Goal: Transaction & Acquisition: Book appointment/travel/reservation

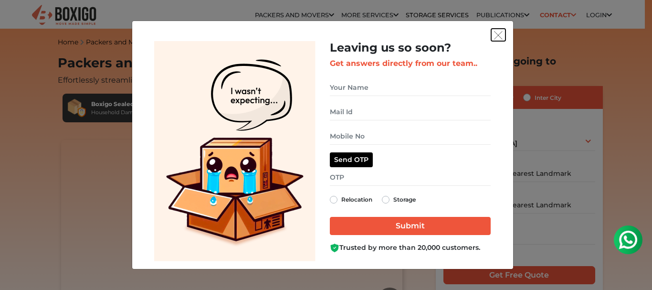
click at [500, 39] on img "get free quote dialog" at bounding box center [498, 35] width 9 height 9
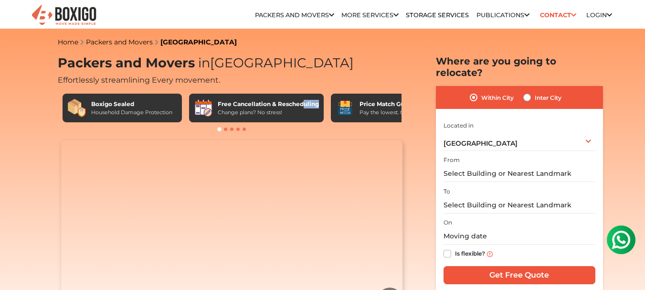
drag, startPoint x: 302, startPoint y: 107, endPoint x: 322, endPoint y: 103, distance: 20.5
click at [322, 103] on div "Free Cancellation & Rescheduling Change plans? No stress!" at bounding box center [256, 108] width 135 height 29
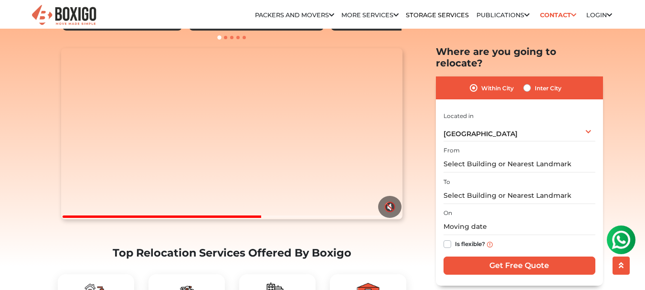
scroll to position [96, 0]
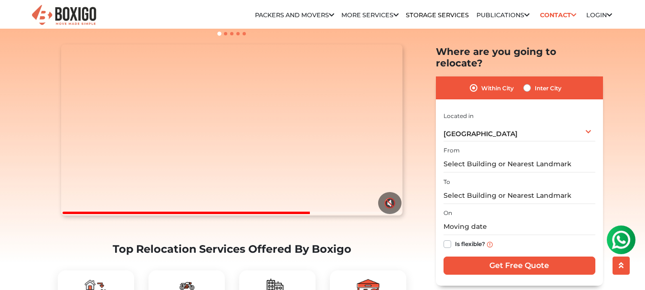
click at [535, 82] on label "Inter City" at bounding box center [548, 87] width 27 height 11
click at [525, 82] on input "Inter City" at bounding box center [527, 87] width 8 height 10
radio input "true"
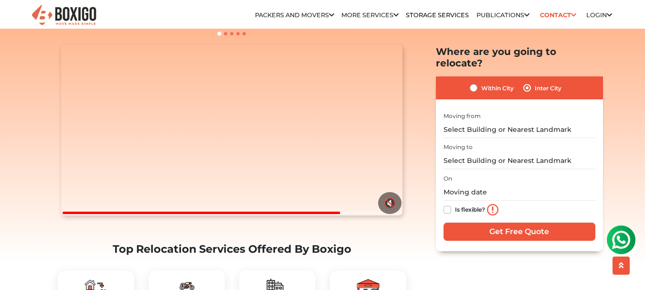
click at [481, 82] on label "Within City" at bounding box center [497, 87] width 32 height 11
click at [471, 82] on input "Within City" at bounding box center [474, 87] width 8 height 10
radio input "true"
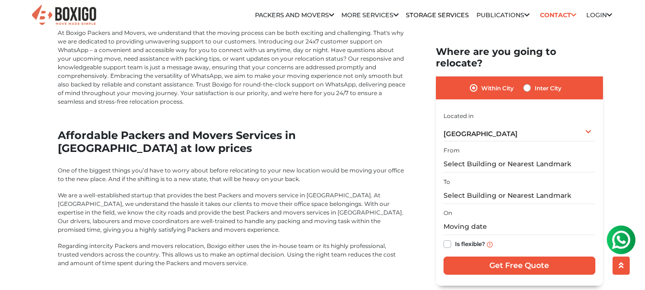
scroll to position [3104, 0]
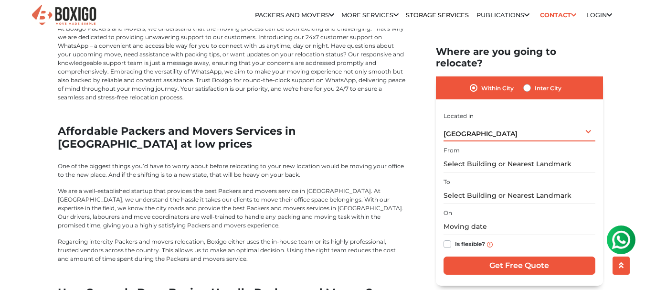
click at [492, 125] on div "[GEOGRAPHIC_DATA] Select City [GEOGRAPHIC_DATA] [GEOGRAPHIC_DATA] [GEOGRAPHIC_D…" at bounding box center [520, 131] width 152 height 20
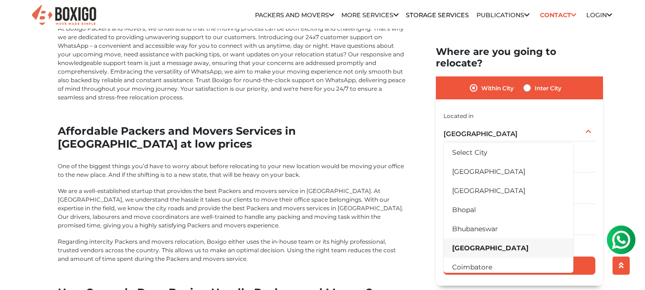
click at [310, 162] on p "One of the biggest things you’d have to worry about before relocating to your n…" at bounding box center [232, 170] width 349 height 17
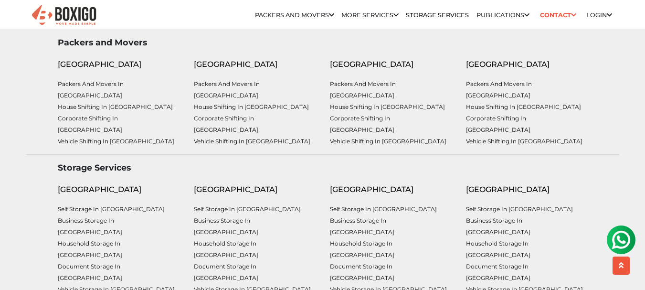
scroll to position [4021, 0]
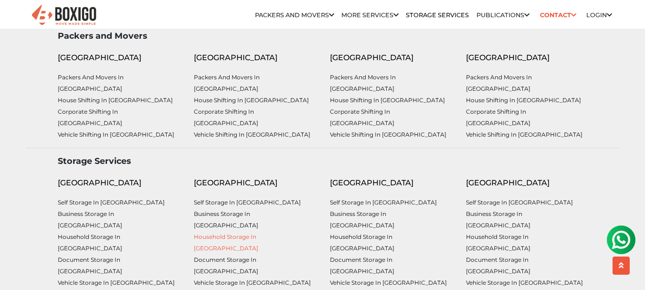
click at [217, 233] on link "Household Storage in [GEOGRAPHIC_DATA]" at bounding box center [226, 242] width 64 height 19
